Goal: Task Accomplishment & Management: Manage account settings

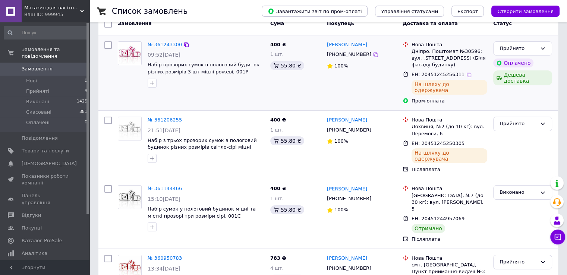
scroll to position [75, 0]
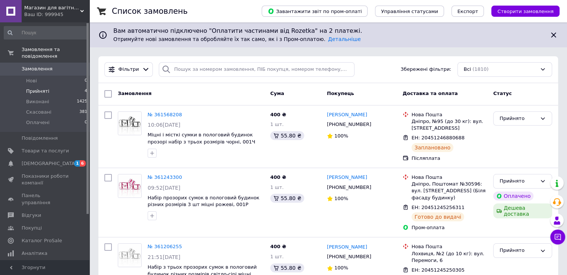
click at [47, 86] on li "Прийняті 4" at bounding box center [46, 91] width 92 height 10
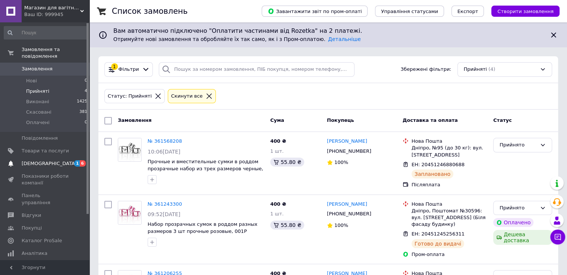
click at [45, 160] on span "[DEMOGRAPHIC_DATA]" at bounding box center [49, 163] width 55 height 7
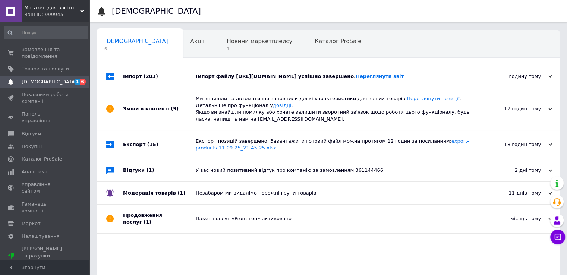
click at [279, 80] on div "Імпорт файлу https://tobemum.com/content/export/ff4c22ee3abf28f8f1c1b62c77468a7…" at bounding box center [337, 76] width 282 height 7
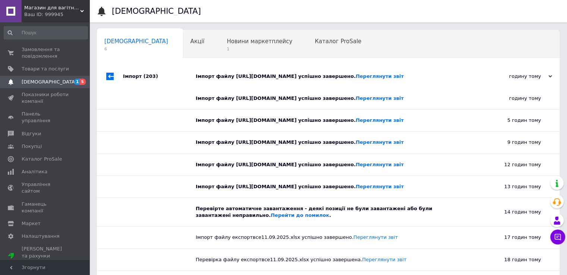
click at [287, 80] on div "Імпорт файлу https://tobemum.com/content/export/ff4c22ee3abf28f8f1c1b62c77468a7…" at bounding box center [337, 76] width 282 height 7
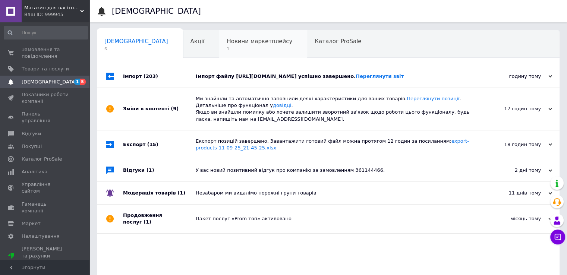
click at [246, 47] on span "1" at bounding box center [260, 49] width 66 height 6
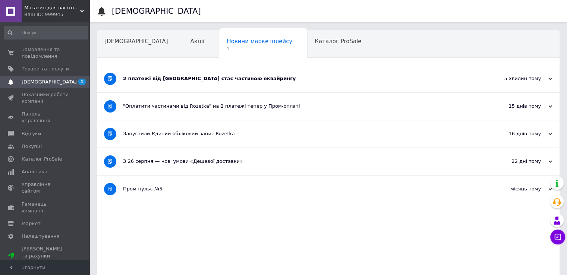
click at [213, 79] on div "2 платежі від Rozetka стає частиною еквайрингу" at bounding box center [300, 78] width 354 height 7
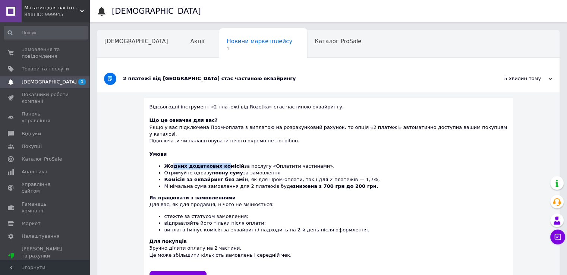
drag, startPoint x: 184, startPoint y: 160, endPoint x: 231, endPoint y: 161, distance: 47.0
click at [231, 163] on b "Жодних додаткових комісій" at bounding box center [204, 166] width 80 height 6
drag, startPoint x: 201, startPoint y: 167, endPoint x: 225, endPoint y: 167, distance: 23.8
click at [225, 170] on li "Отримуйте одразу повну суму за замовлення" at bounding box center [335, 173] width 343 height 7
drag, startPoint x: 209, startPoint y: 173, endPoint x: 304, endPoint y: 175, distance: 94.6
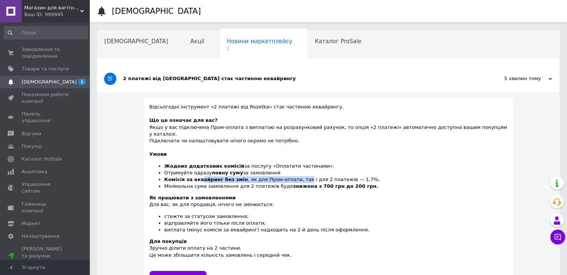
click at [304, 176] on li "Комісія за еквайринг без змін , як для Пром-оплати, так і для 2 платежів — 1,7%," at bounding box center [335, 179] width 343 height 7
click at [213, 183] on li "Мінімальна сума замовлення для 2 платежів буде знижена з 700 грн до 200 грн." at bounding box center [335, 186] width 343 height 7
click at [183, 45] on div "Акції" at bounding box center [201, 44] width 37 height 28
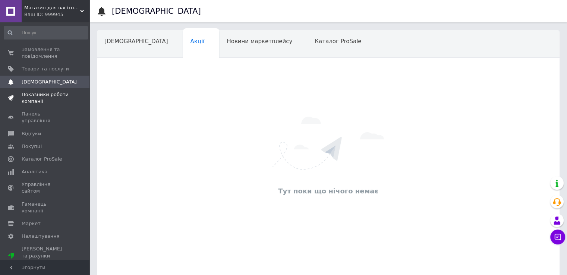
click at [51, 99] on span "Показники роботи компанії" at bounding box center [45, 97] width 47 height 13
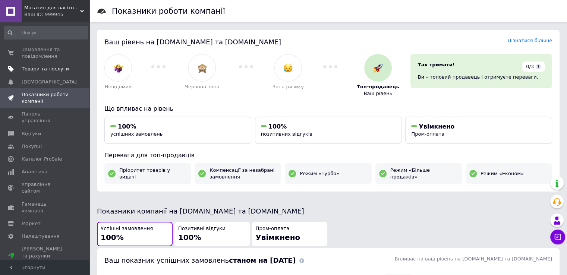
click at [47, 69] on span "Товари та послуги" at bounding box center [45, 69] width 47 height 7
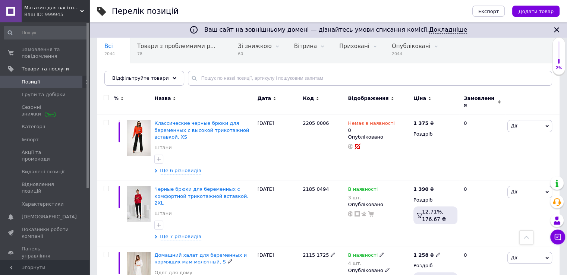
scroll to position [37, 0]
